Goal: Transaction & Acquisition: Purchase product/service

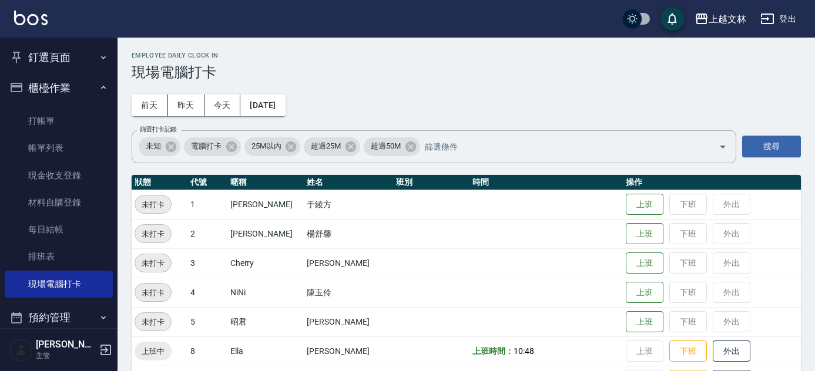
scroll to position [539, 0]
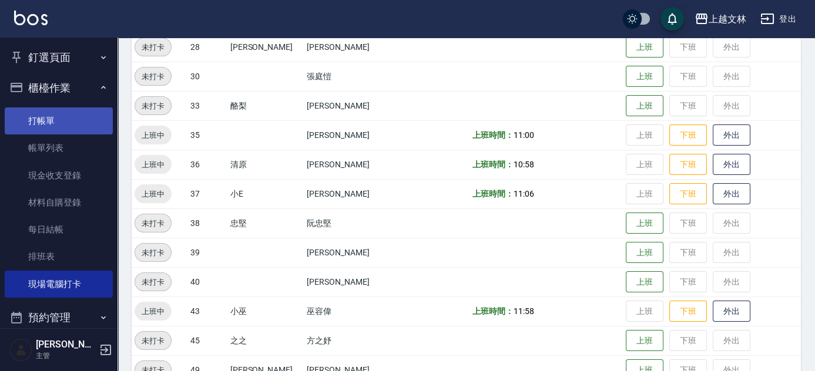
drag, startPoint x: 43, startPoint y: 119, endPoint x: 100, endPoint y: 119, distance: 56.4
click at [43, 119] on link "打帳單" at bounding box center [59, 121] width 108 height 27
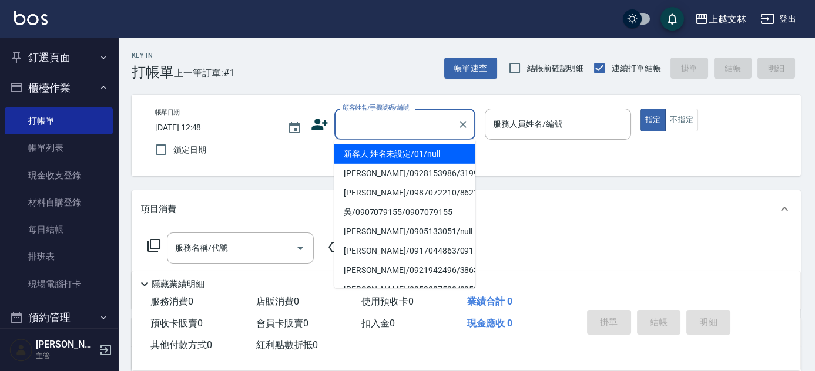
click at [367, 127] on input "顧客姓名/手機號碼/編號" at bounding box center [396, 124] width 113 height 21
click at [371, 157] on li "新客人 姓名未設定/01/null" at bounding box center [404, 154] width 141 height 19
type input "新客人 姓名未設定/01/null"
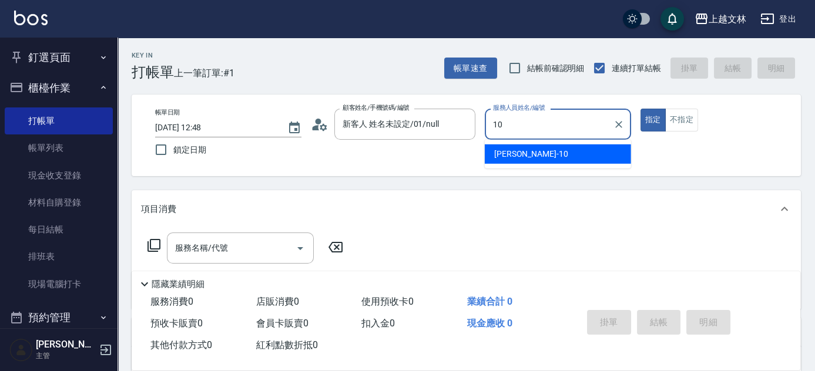
click at [525, 152] on div "[PERSON_NAME] -10" at bounding box center [558, 154] width 146 height 19
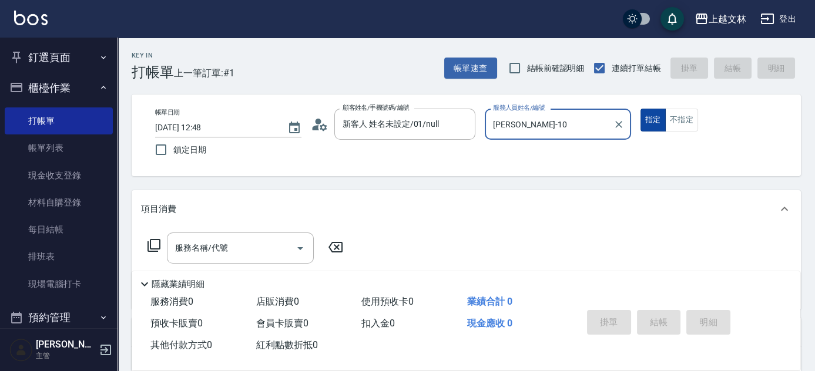
type input "[PERSON_NAME]-10"
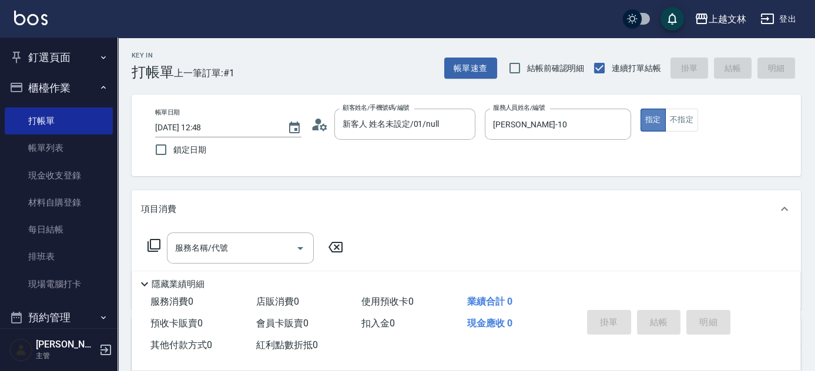
click at [658, 120] on button "指定" at bounding box center [652, 120] width 25 height 23
click at [226, 248] on div "服務名稱/代號 服務名稱/代號" at bounding box center [240, 248] width 147 height 31
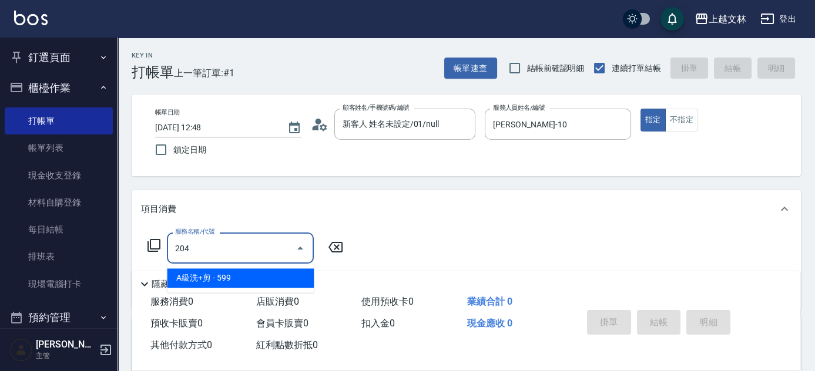
click at [228, 279] on span "A級洗+剪 - 599" at bounding box center [240, 277] width 147 height 19
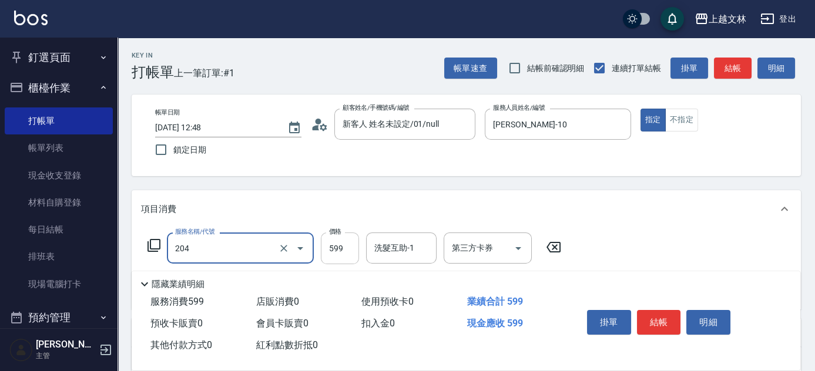
type input "A級洗+剪(204)"
click at [330, 247] on input "599" at bounding box center [340, 249] width 38 height 32
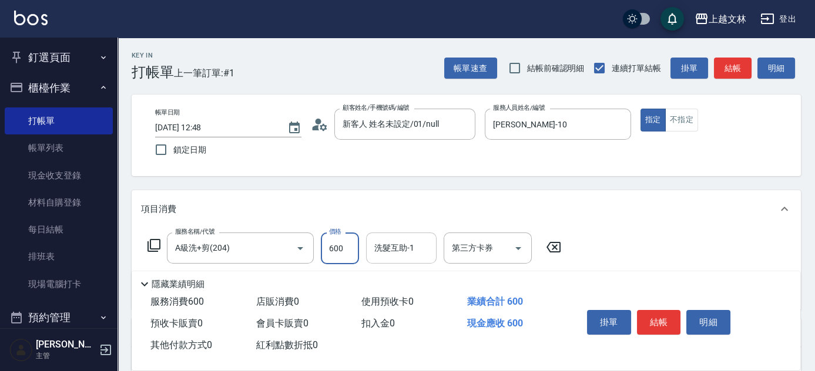
type input "600"
click at [385, 249] on div "洗髮互助-1 洗髮互助-1" at bounding box center [401, 248] width 70 height 31
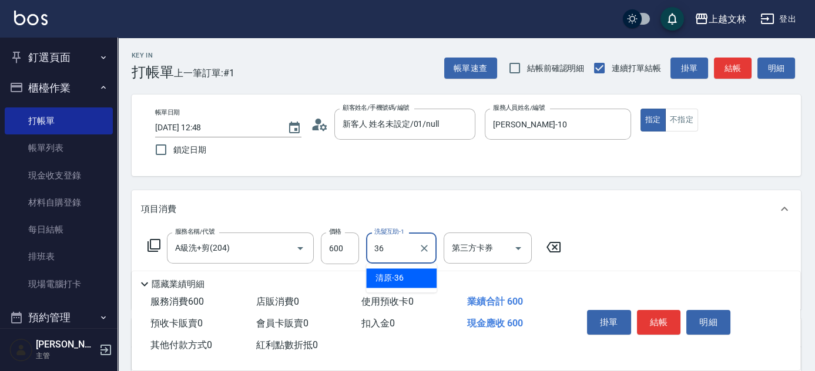
click at [372, 275] on div "清原 -36" at bounding box center [401, 277] width 70 height 19
type input "清原-36"
click at [661, 318] on button "結帳" at bounding box center [659, 322] width 44 height 25
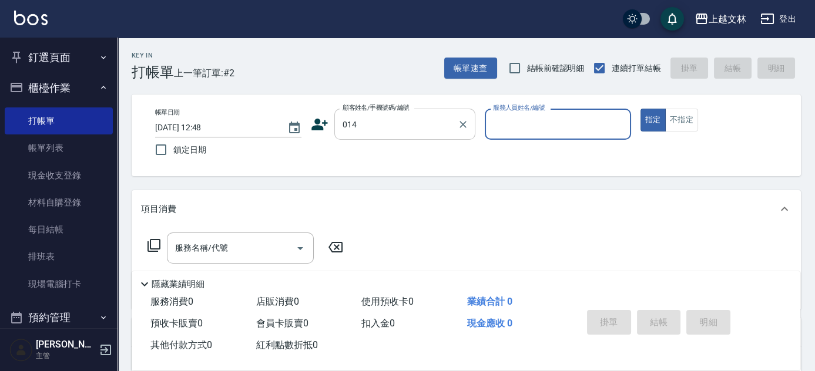
click at [355, 123] on input "014" at bounding box center [396, 124] width 113 height 21
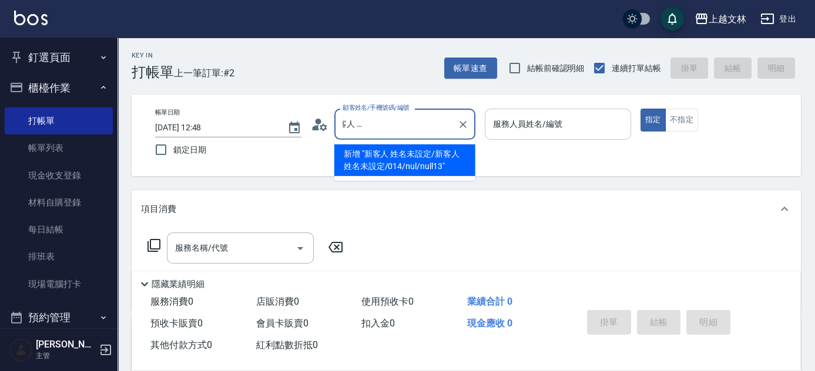
scroll to position [0, 88]
type input "新客人 姓名未設定/新客人 姓名未設定/014/nul/null13"
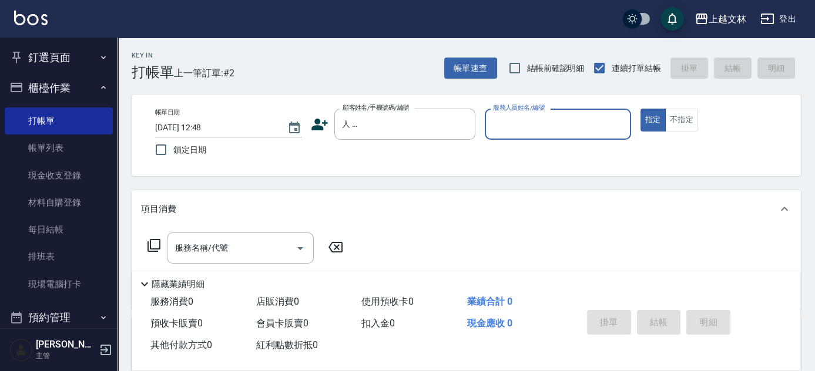
scroll to position [0, 0]
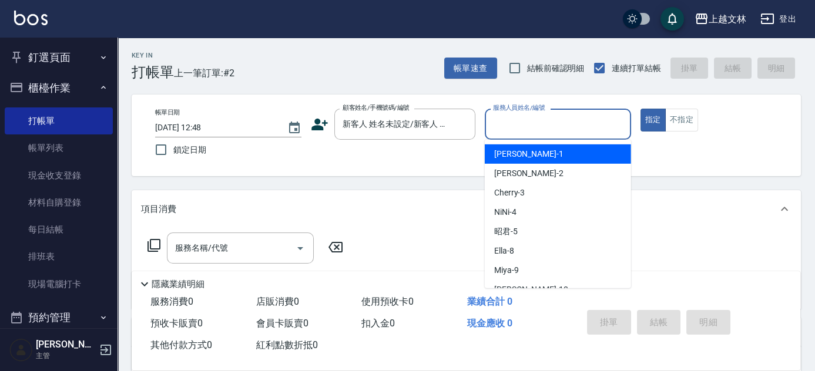
click at [563, 131] on input "服務人員姓名/編號" at bounding box center [558, 124] width 136 height 21
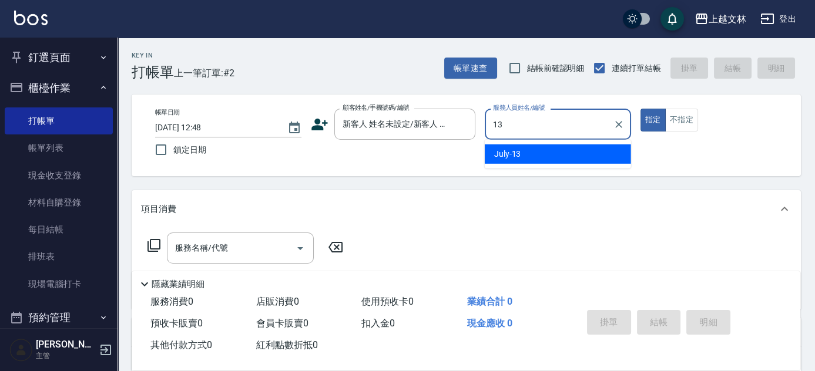
type input "July-13"
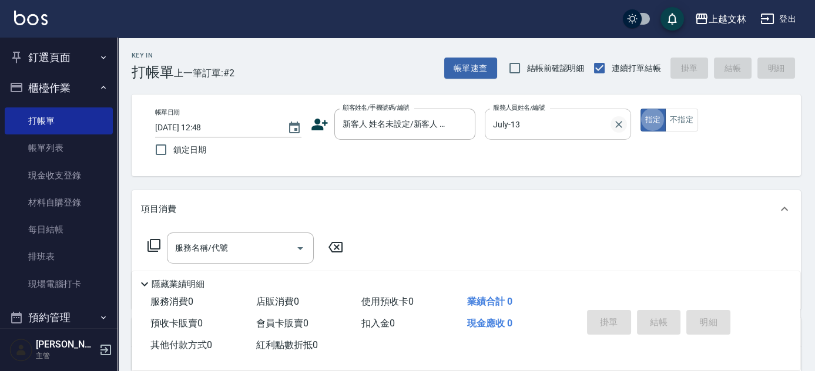
type button "true"
drag, startPoint x: 704, startPoint y: 117, endPoint x: 683, endPoint y: 119, distance: 21.8
click at [703, 118] on div "指定 不指定" at bounding box center [713, 120] width 146 height 23
click at [682, 120] on button "不指定" at bounding box center [681, 120] width 33 height 23
click at [240, 245] on input "服務名稱/代號" at bounding box center [231, 248] width 119 height 21
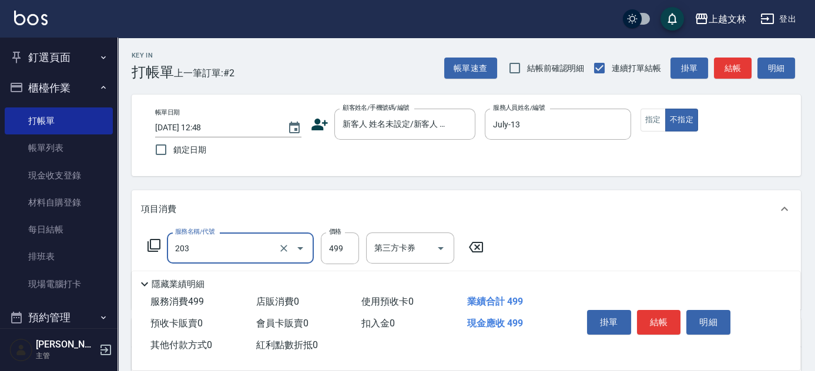
type input "B級洗+剪(203)"
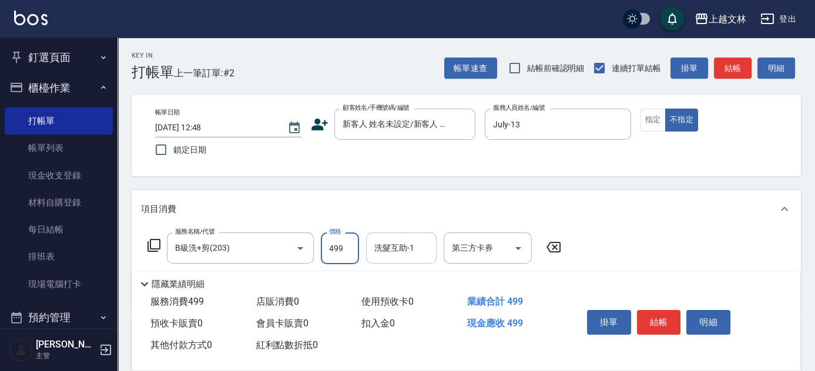
click at [411, 254] on input "洗髮互助-1" at bounding box center [401, 248] width 60 height 21
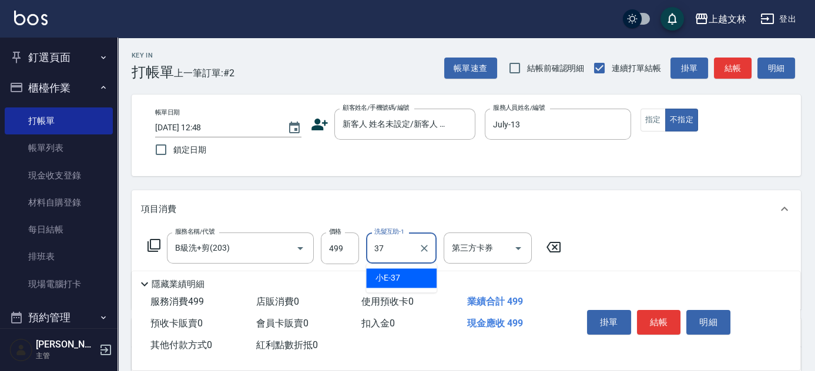
type input "小E-37"
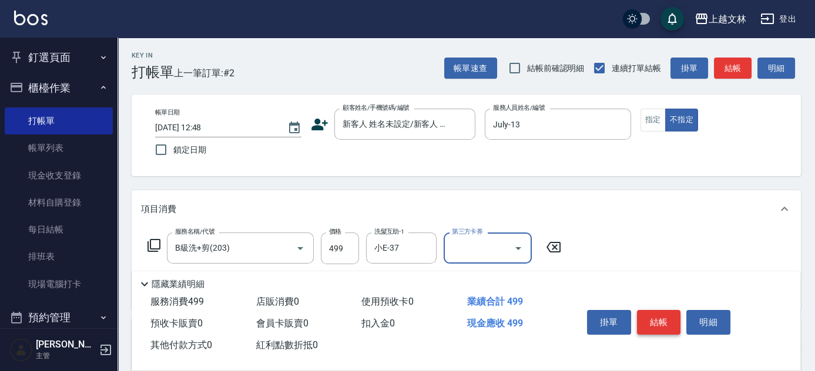
click at [667, 317] on button "結帳" at bounding box center [659, 322] width 44 height 25
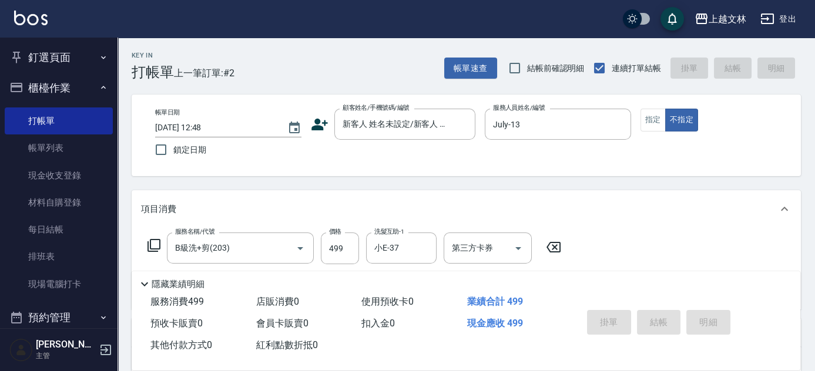
type input "[DATE] 13:03"
